Goal: Communication & Community: Answer question/provide support

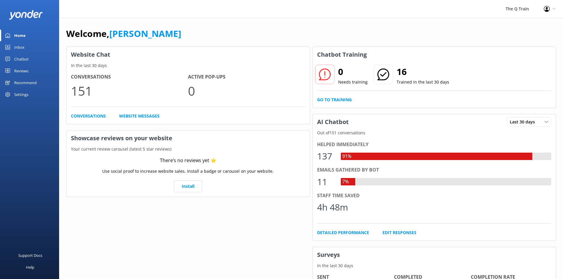
click at [20, 49] on div "Inbox" at bounding box center [19, 47] width 10 height 12
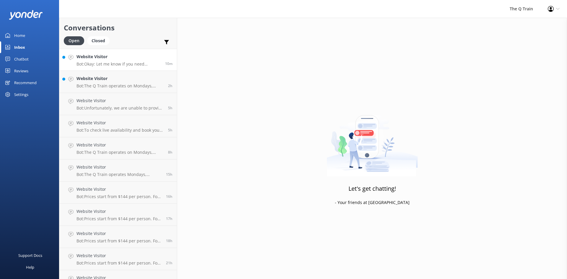
click at [131, 63] on p "Bot: Okay: Let me know if you need anything else." at bounding box center [119, 63] width 84 height 5
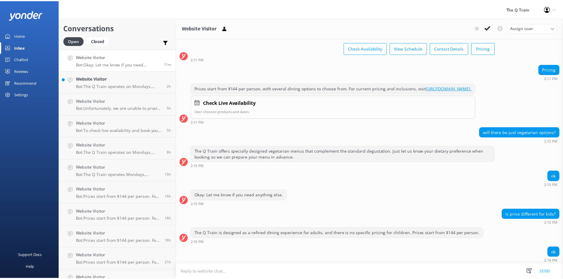
scroll to position [54, 0]
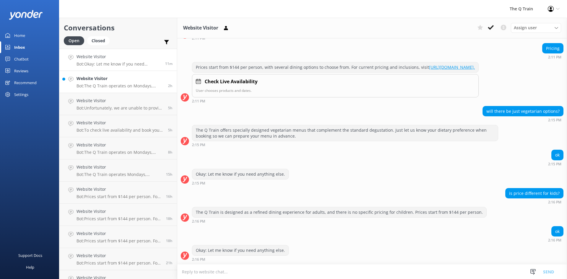
click at [103, 85] on p "Bot: The Q Train operates on Mondays, Thursdays, Fridays, Saturdays, and Sunday…" at bounding box center [120, 85] width 87 height 5
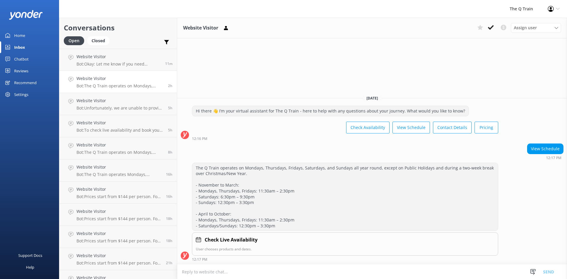
click at [23, 35] on div "Home" at bounding box center [19, 36] width 11 height 12
